Goal: Task Accomplishment & Management: Use online tool/utility

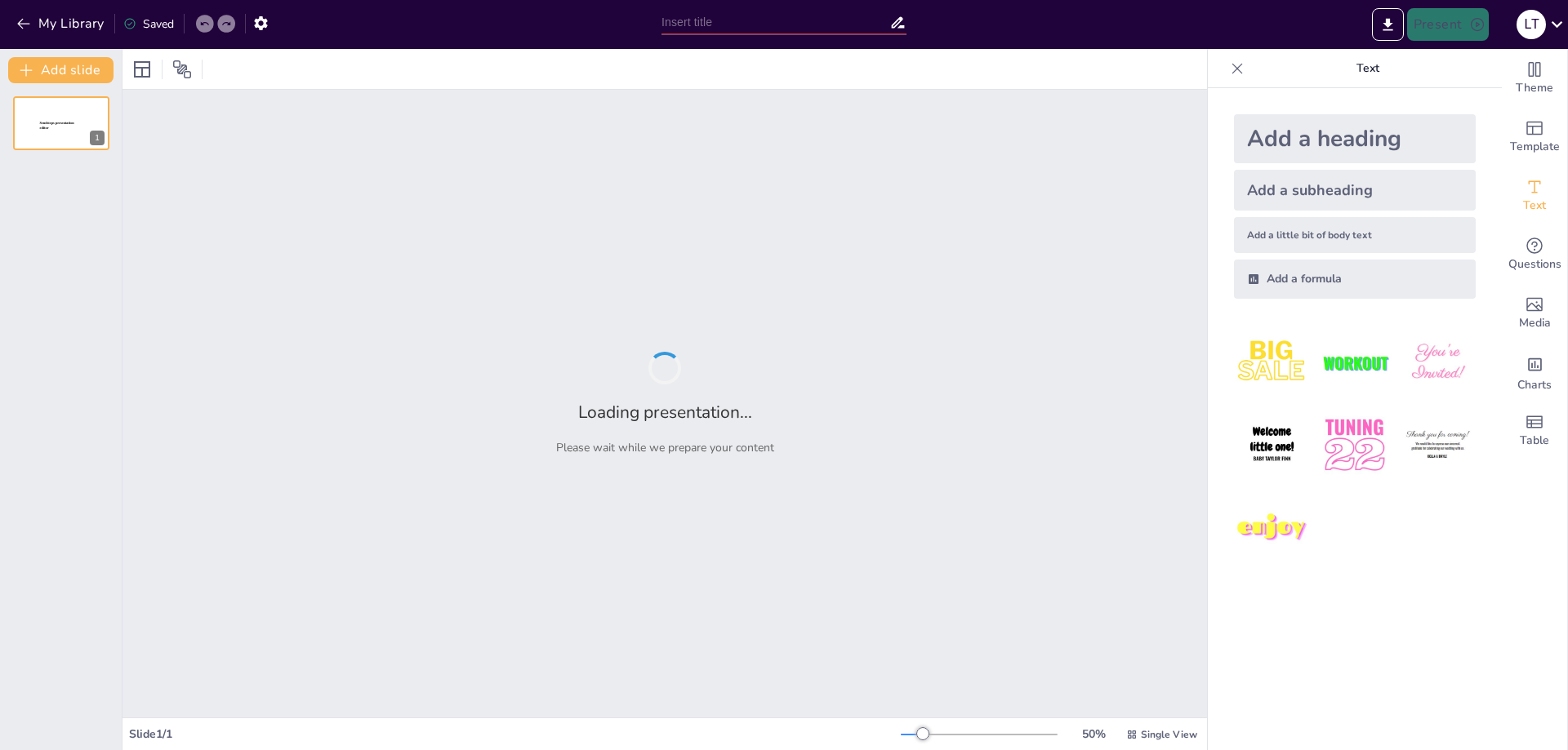
type input "Принципы работы атомных электростанций в [GEOGRAPHIC_DATA]"
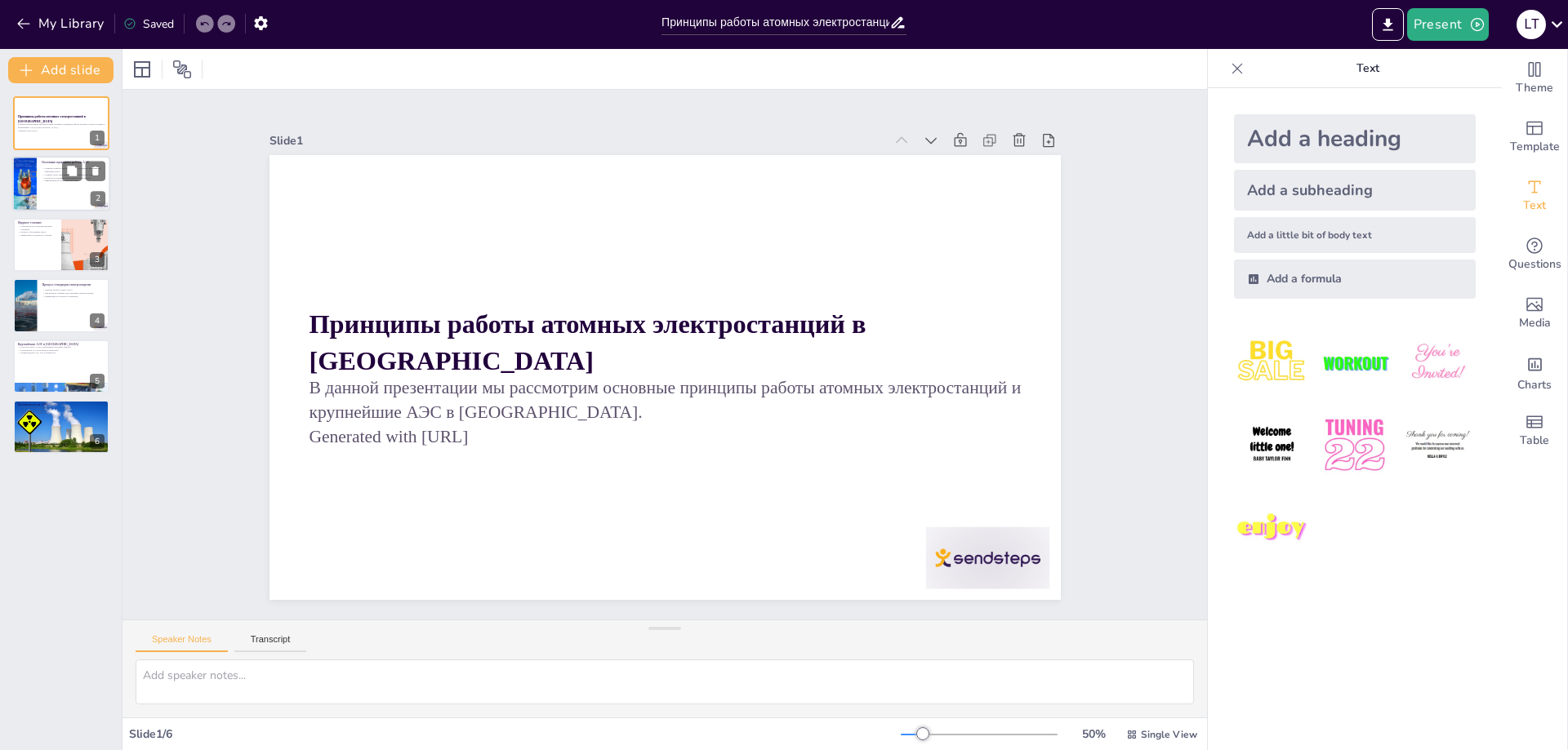
click at [59, 182] on p "Эффективность атомной энергетики." at bounding box center [73, 182] width 64 height 3
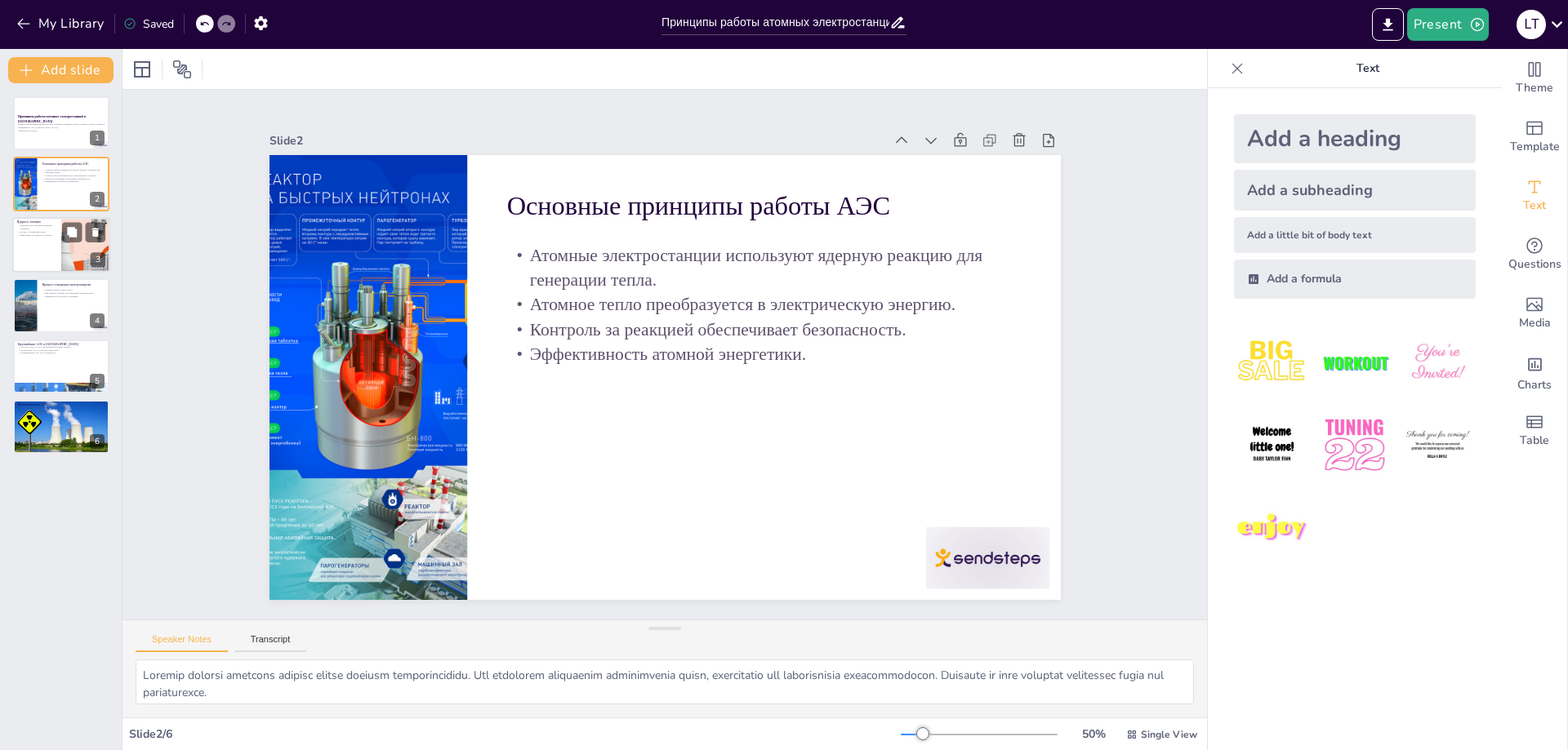
click at [55, 247] on div at bounding box center [61, 245] width 98 height 56
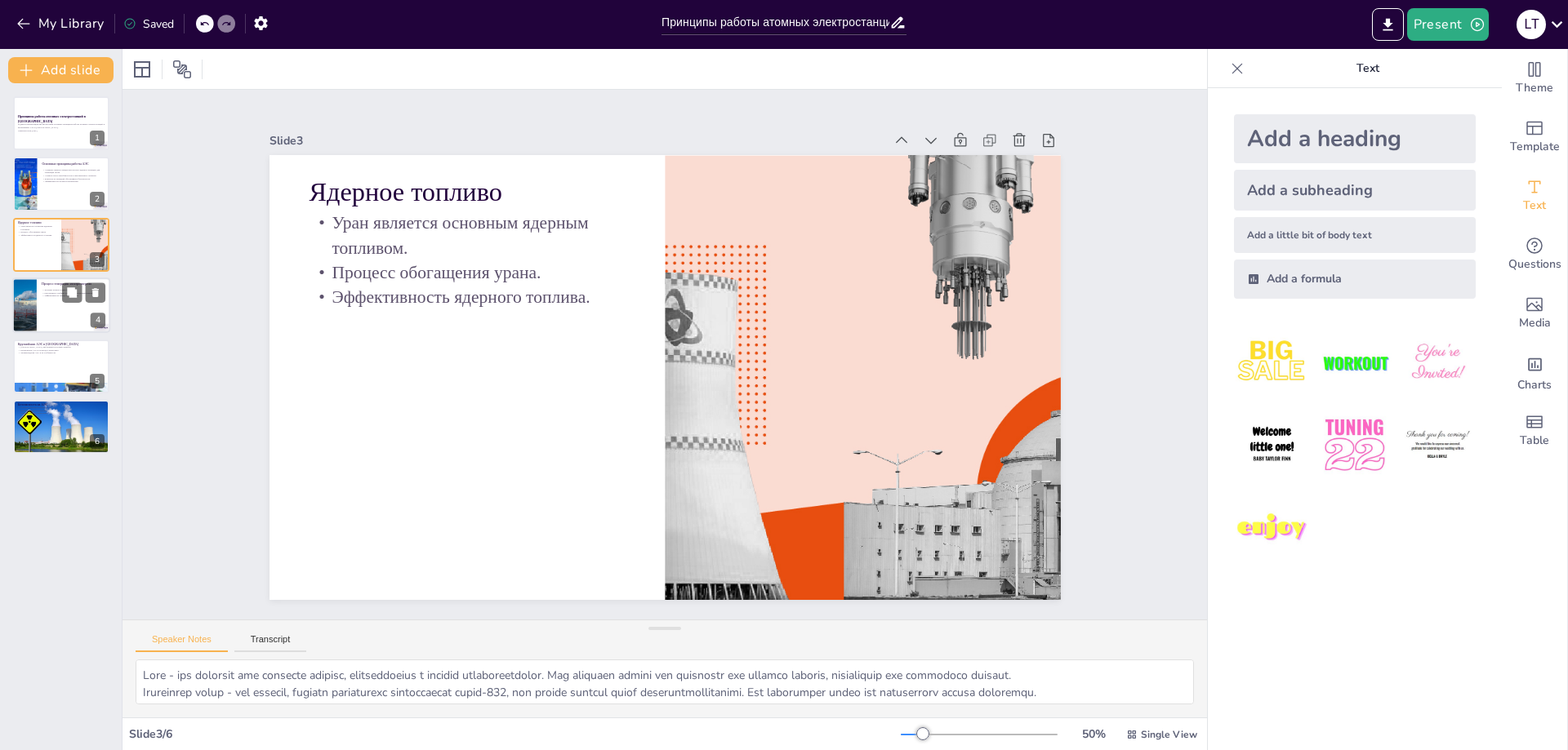
click at [58, 309] on div at bounding box center [61, 306] width 98 height 56
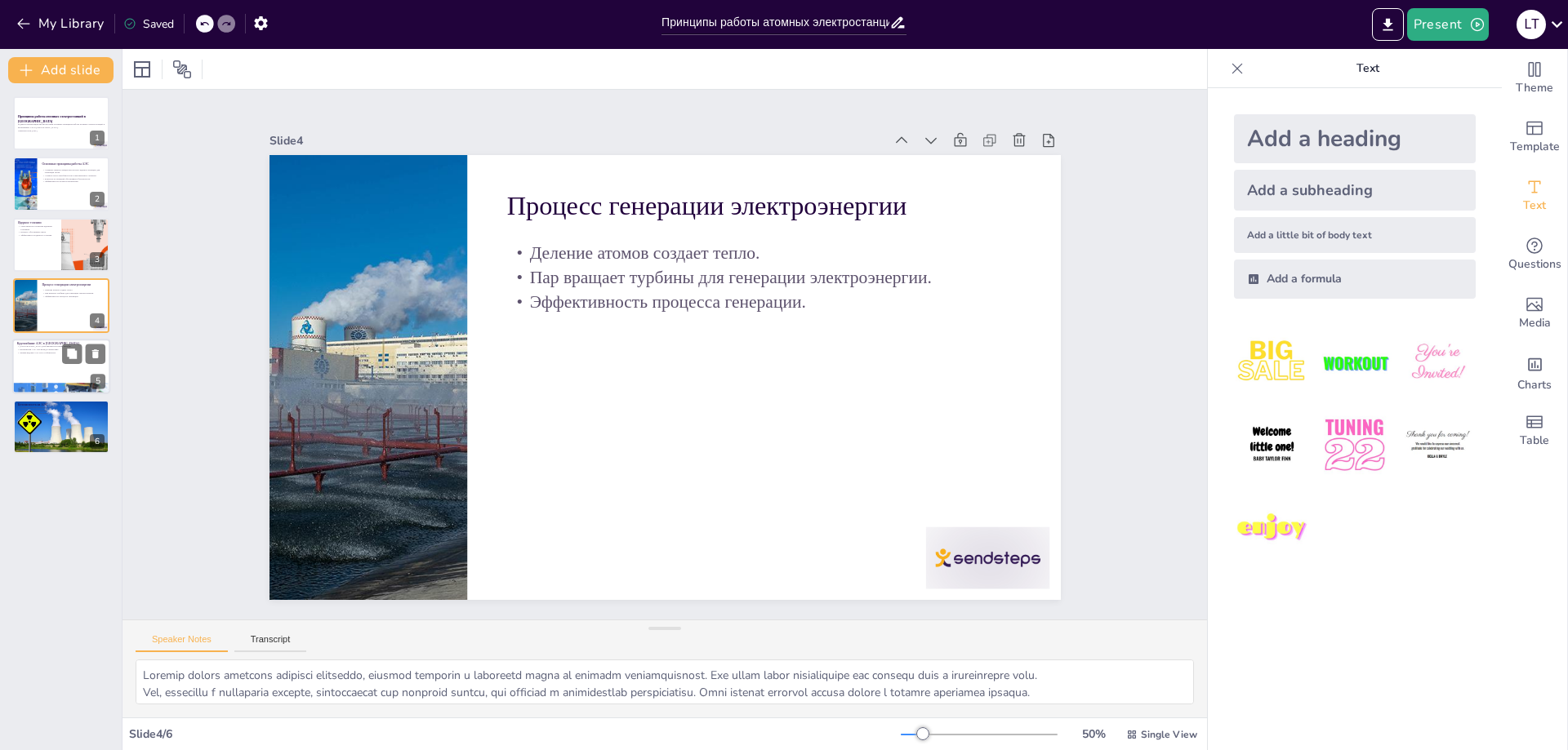
click at [55, 346] on p "[GEOGRAPHIC_DATA] как важный источник энергии." at bounding box center [61, 347] width 88 height 3
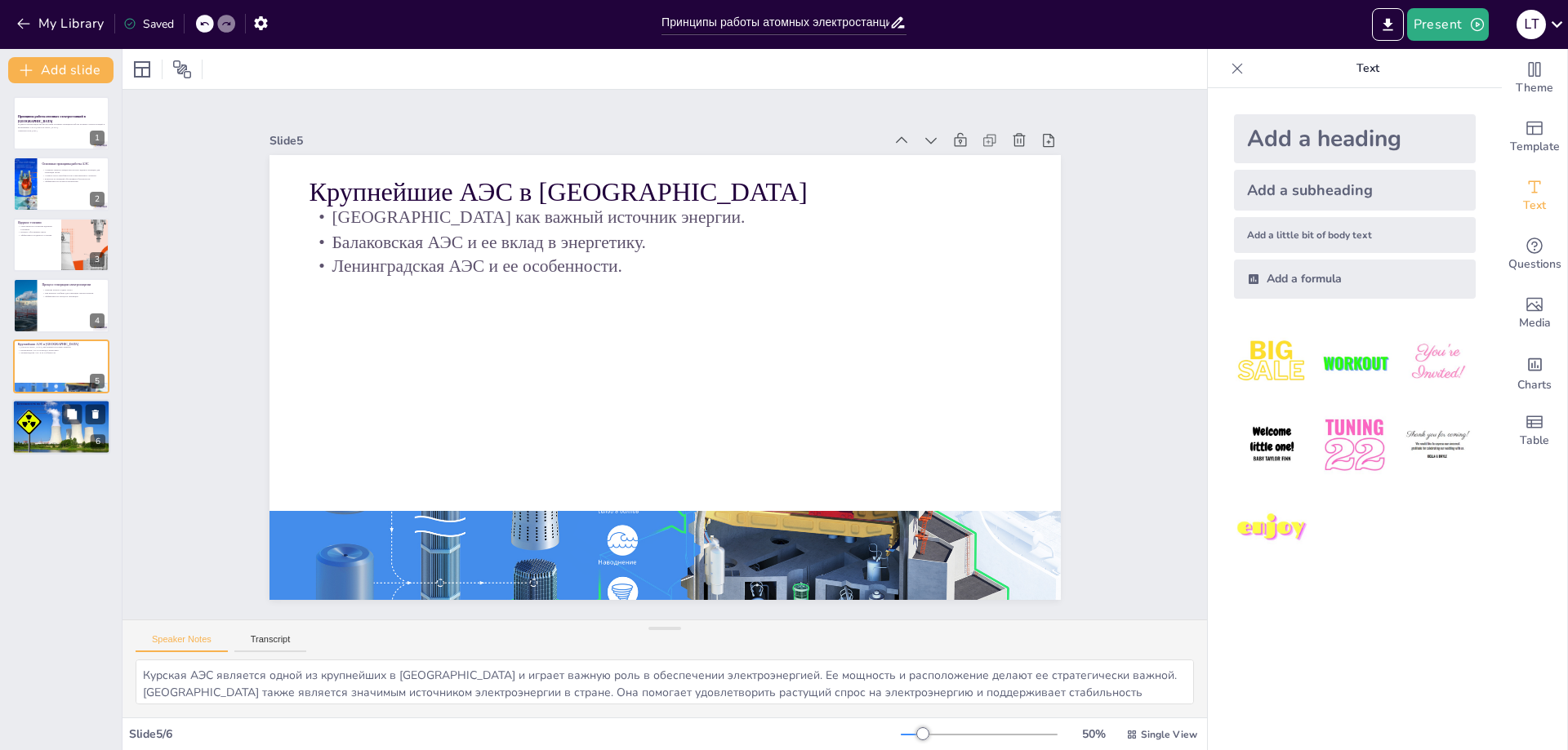
click at [58, 402] on p "Безопасность на АЭС" at bounding box center [61, 404] width 88 height 5
type textarea "Современные атомные электростанции оборудованы передовыми системами безопасност…"
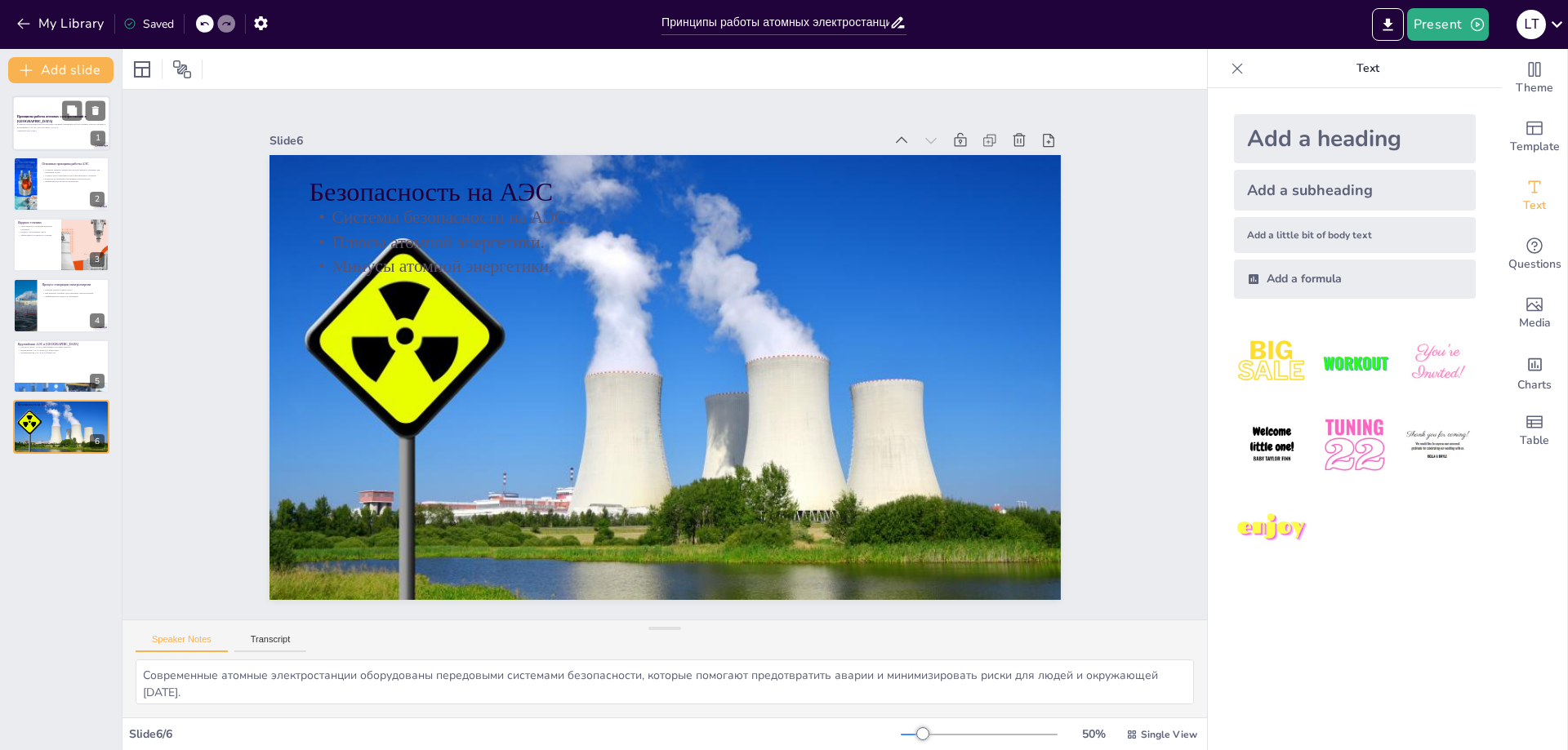
click at [59, 141] on div at bounding box center [61, 123] width 98 height 56
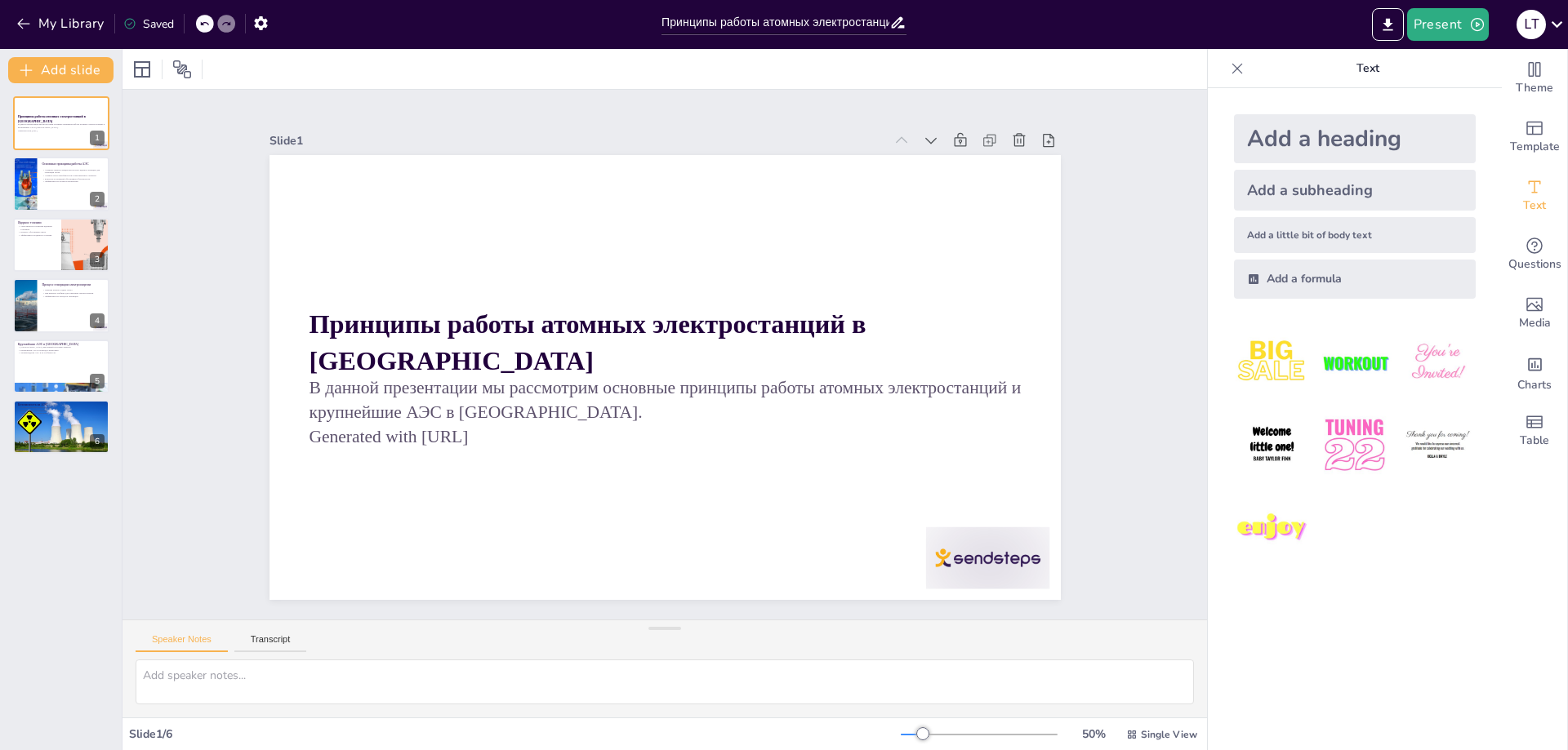
click at [1261, 132] on div "Add a heading" at bounding box center [1355, 139] width 242 height 49
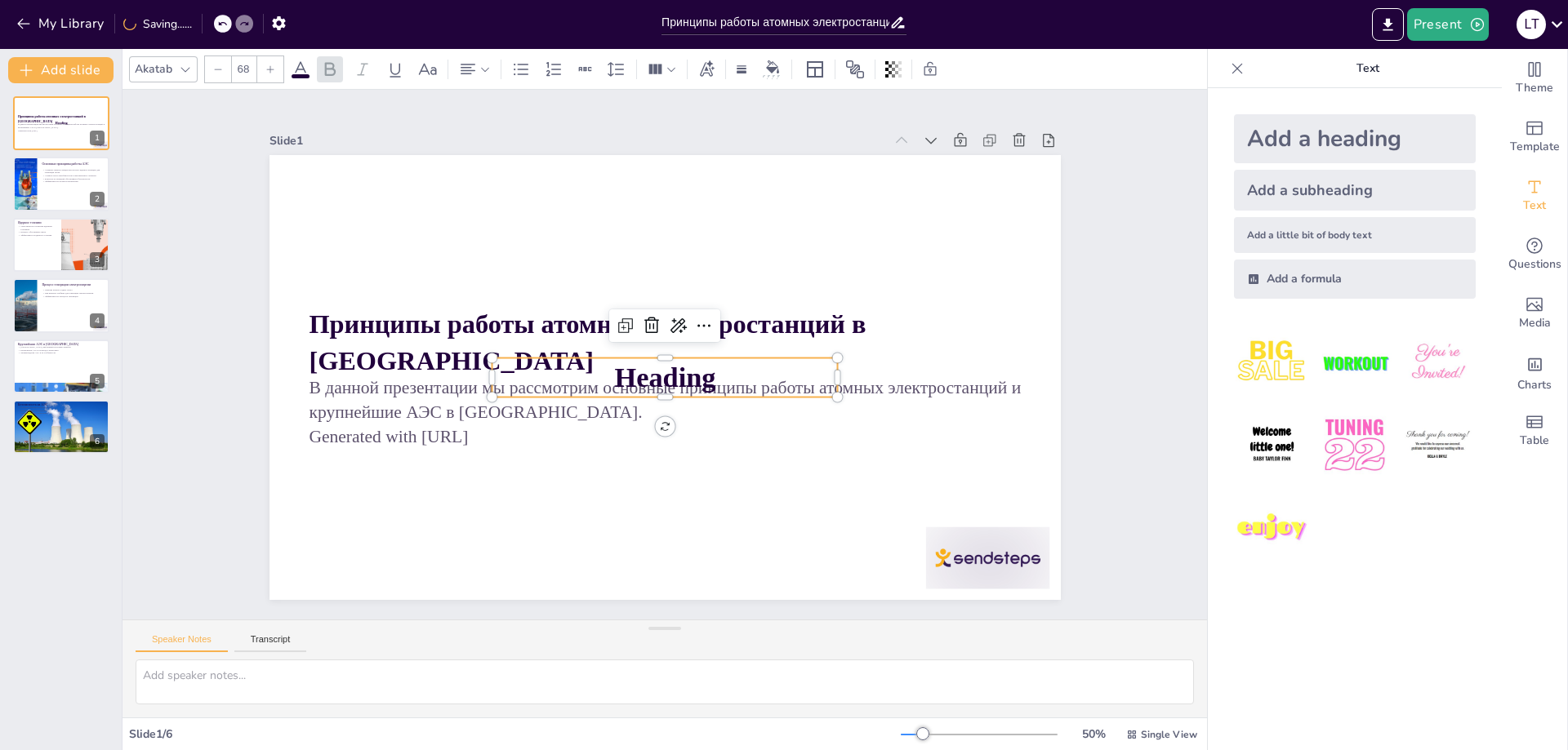
drag, startPoint x: 638, startPoint y: 320, endPoint x: 657, endPoint y: 324, distance: 19.4
click at [658, 320] on icon at bounding box center [672, 323] width 28 height 28
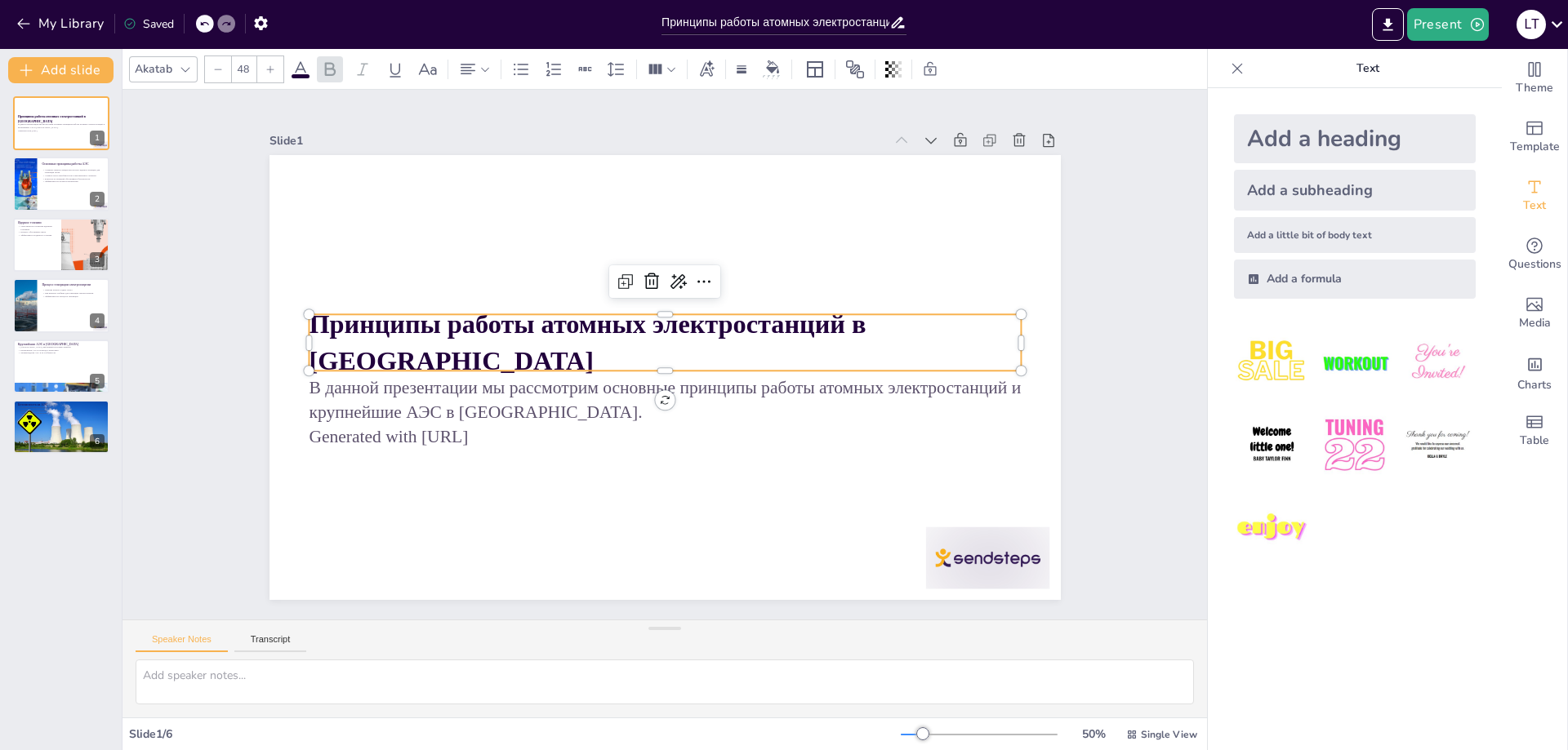
click at [717, 338] on strong "Принципы работы атомных электростанций в [GEOGRAPHIC_DATA]" at bounding box center [621, 277] width 422 height 433
click at [1348, 364] on img at bounding box center [1354, 362] width 76 height 76
type input "162.7"
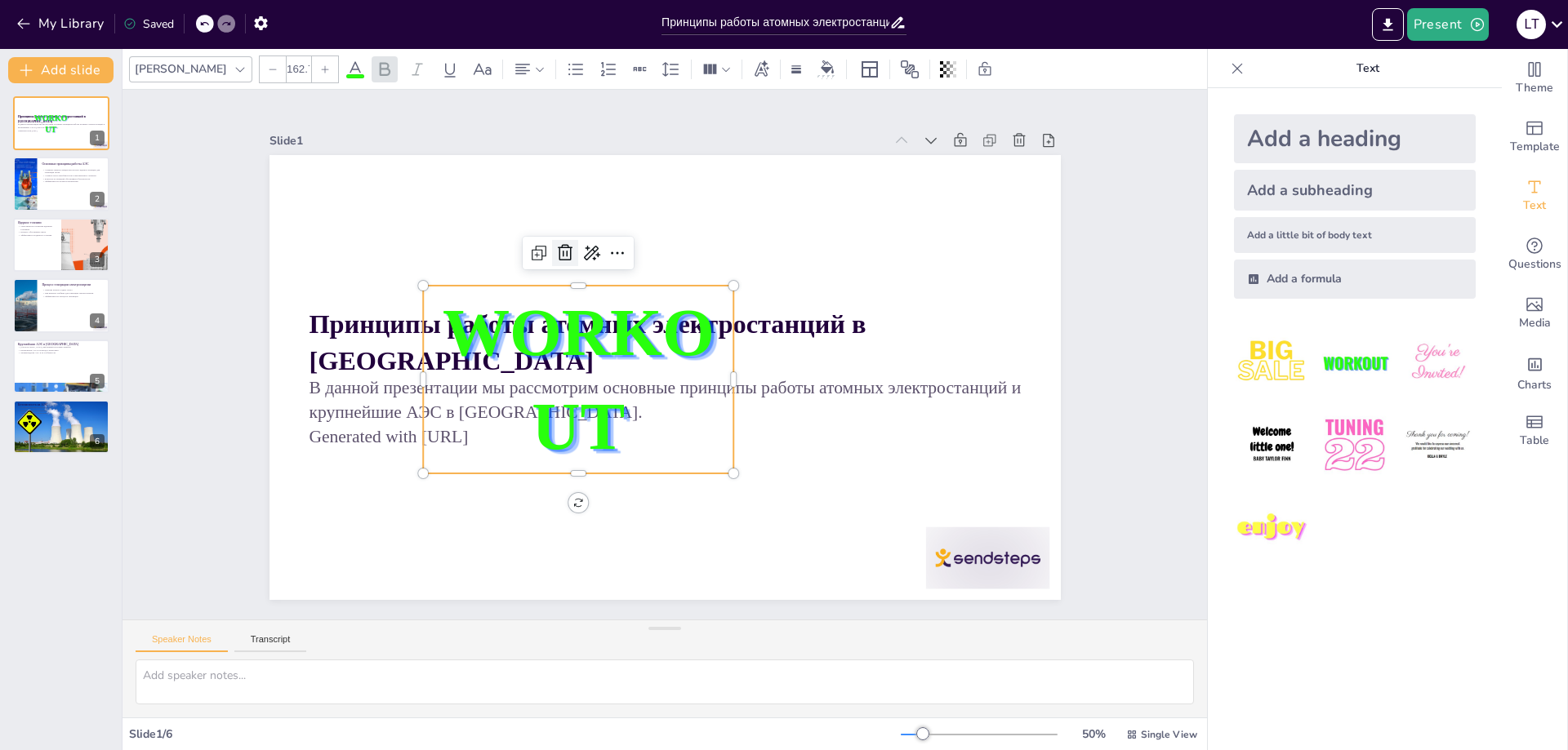
click at [773, 267] on icon at bounding box center [784, 279] width 23 height 23
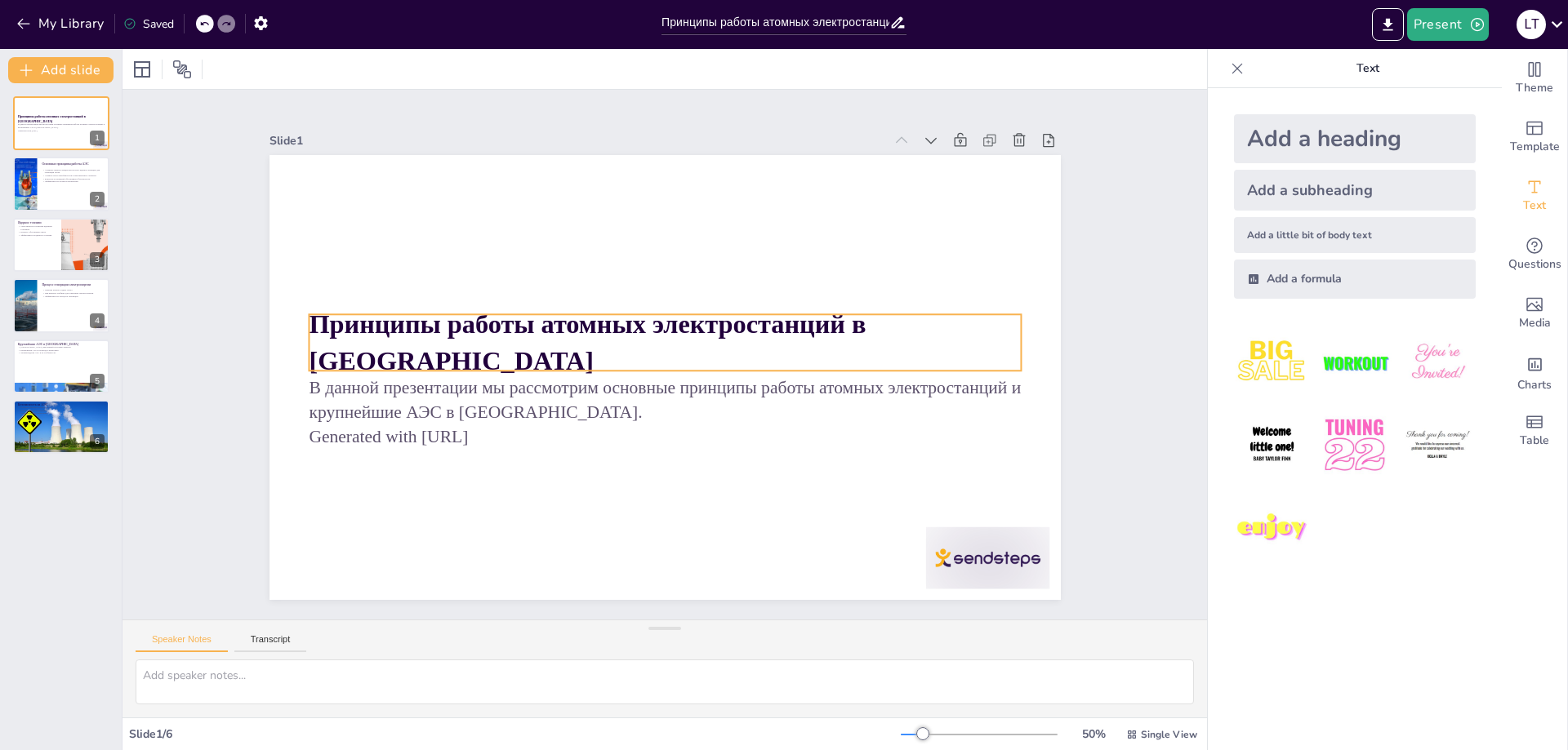
click at [742, 347] on strong "Принципы работы атомных электростанций в [GEOGRAPHIC_DATA]" at bounding box center [743, 367] width 557 height 66
click at [742, 347] on strong "Принципы работы атомных электростанций в [GEOGRAPHIC_DATA]" at bounding box center [735, 299] width 351 height 489
click at [187, 68] on icon at bounding box center [185, 69] width 13 height 13
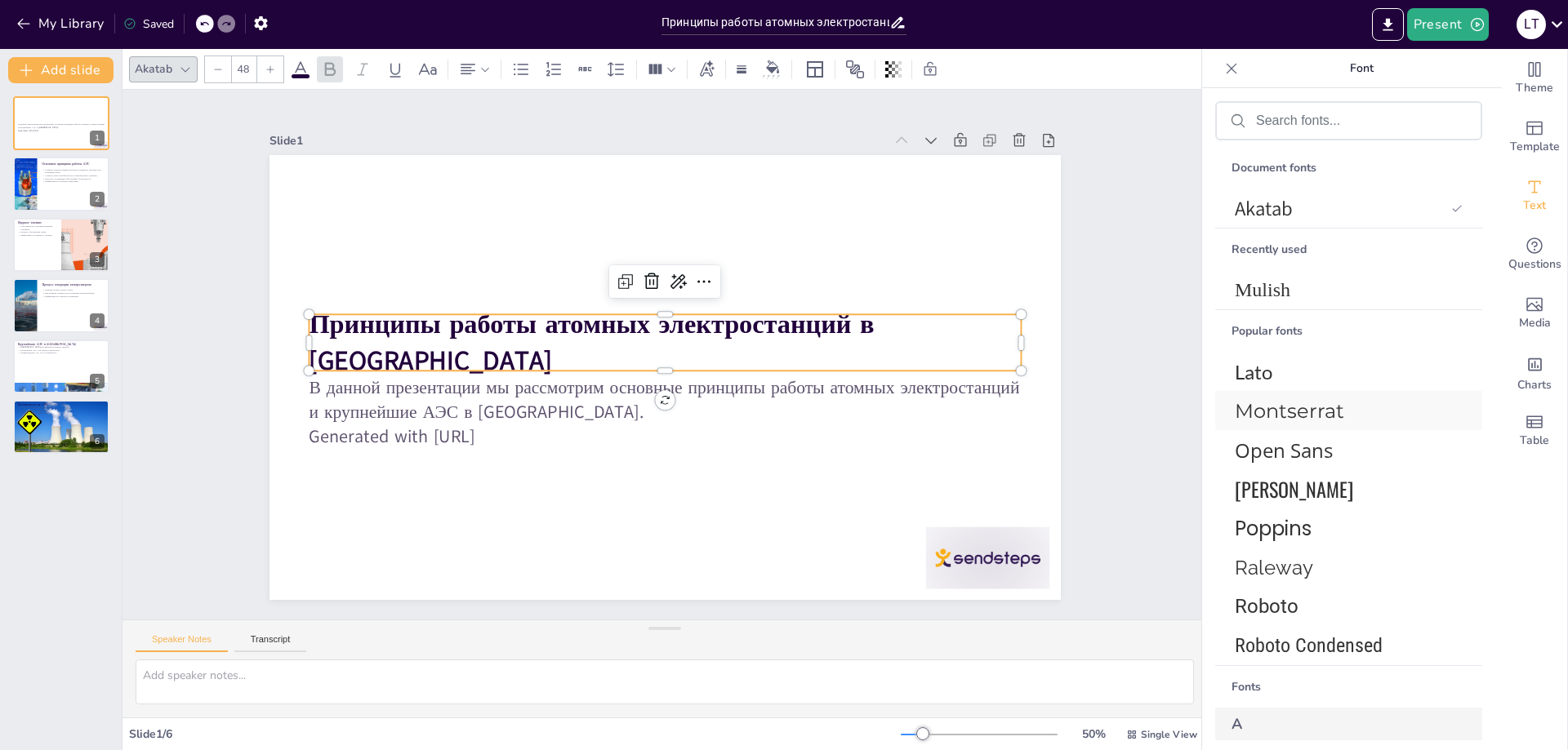
click at [1300, 424] on div "Montserrat" at bounding box center [1349, 410] width 267 height 39
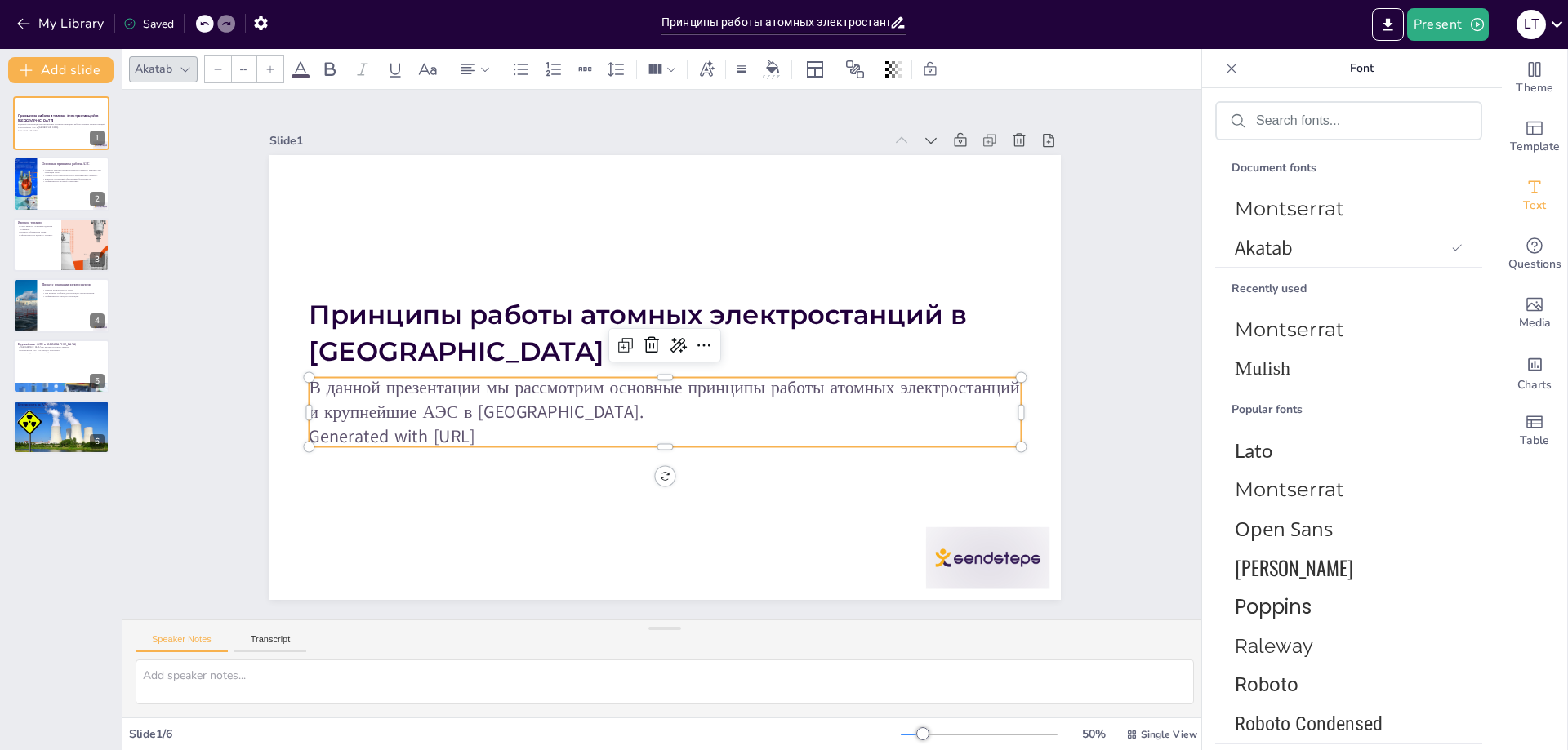
type input "32"
click at [533, 395] on p "В данной презентации мы рассмотрим основные принципы работы атомных электростан…" at bounding box center [655, 310] width 707 height 196
